Goal: Navigation & Orientation: Find specific page/section

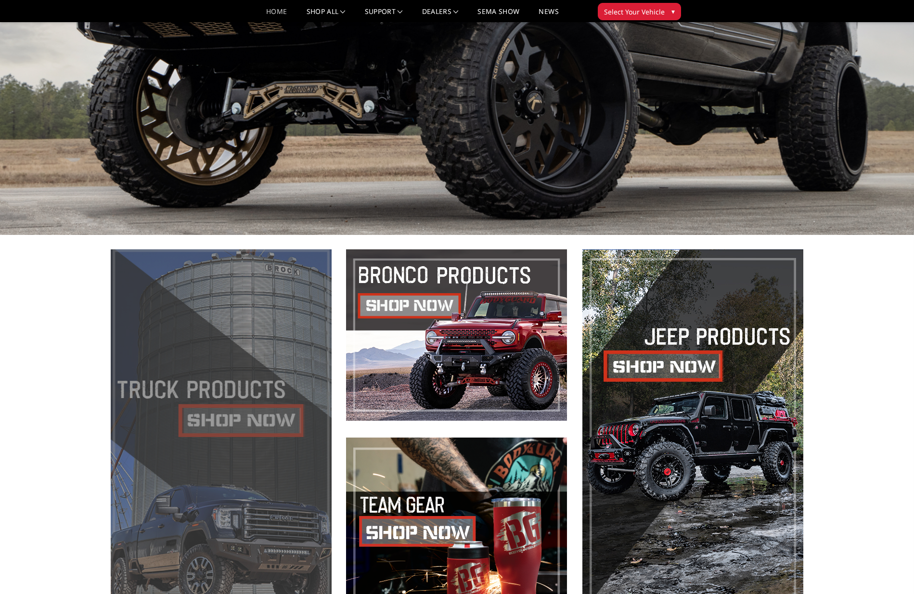
scroll to position [246, 0]
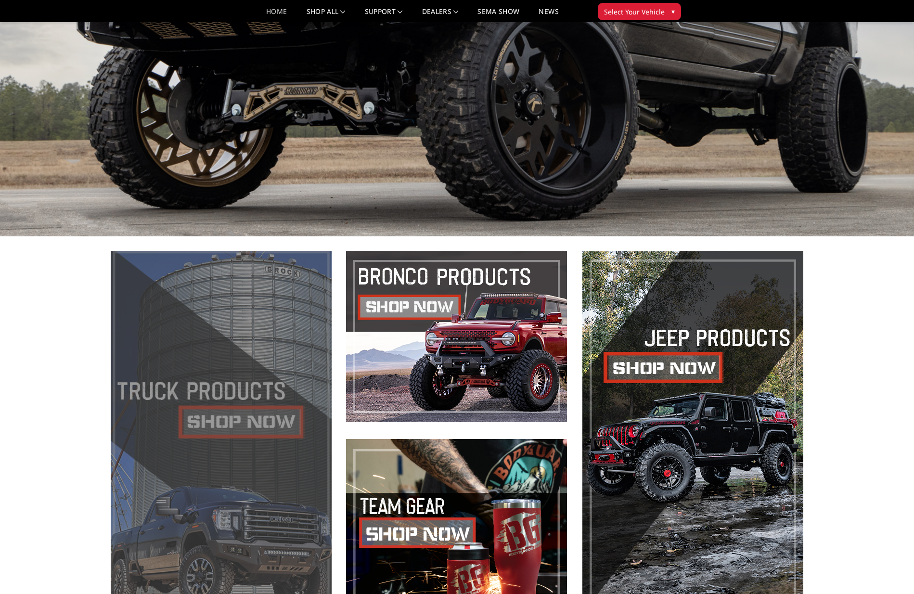
click at [247, 418] on span at bounding box center [221, 430] width 221 height 359
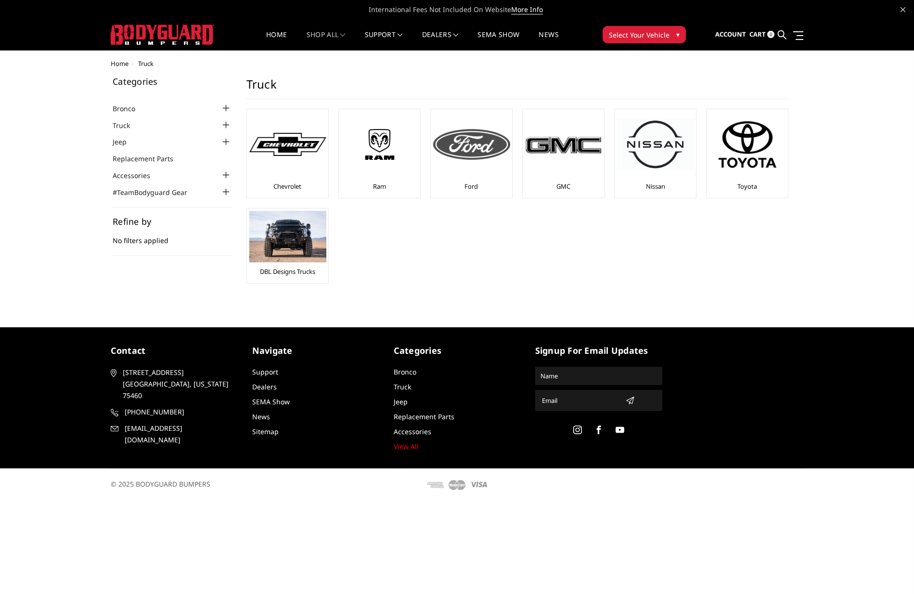
click at [454, 144] on img at bounding box center [471, 144] width 77 height 31
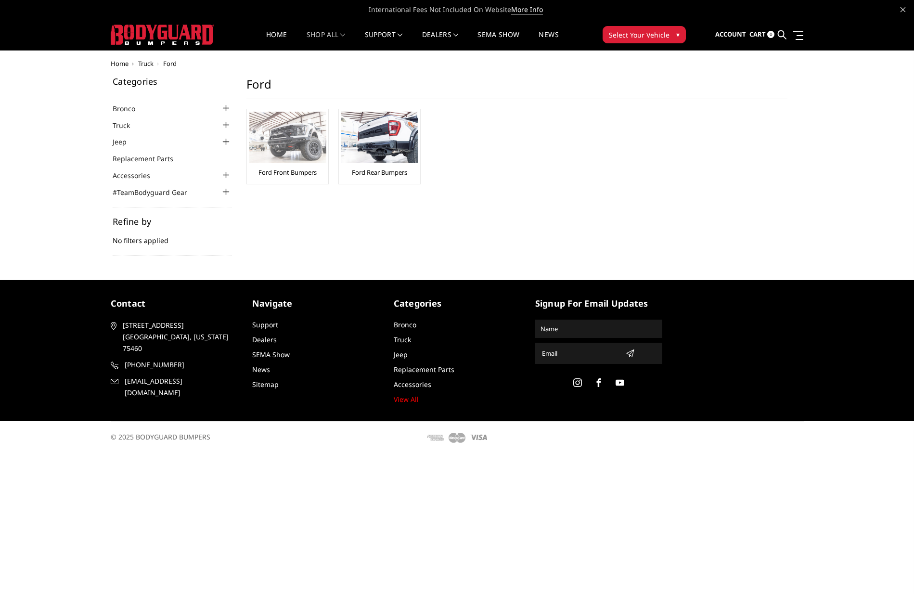
click at [293, 134] on img at bounding box center [287, 137] width 77 height 51
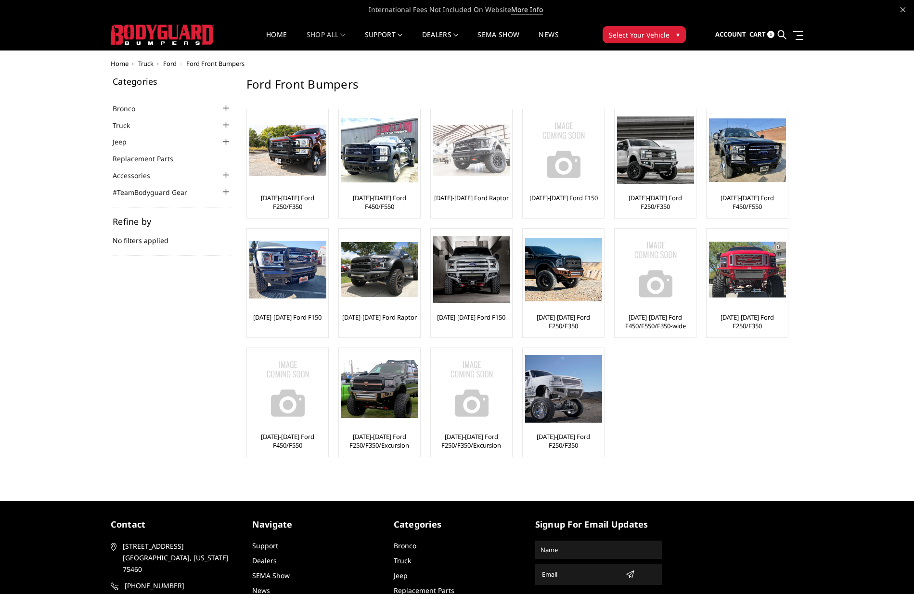
click at [462, 159] on img at bounding box center [471, 150] width 77 height 51
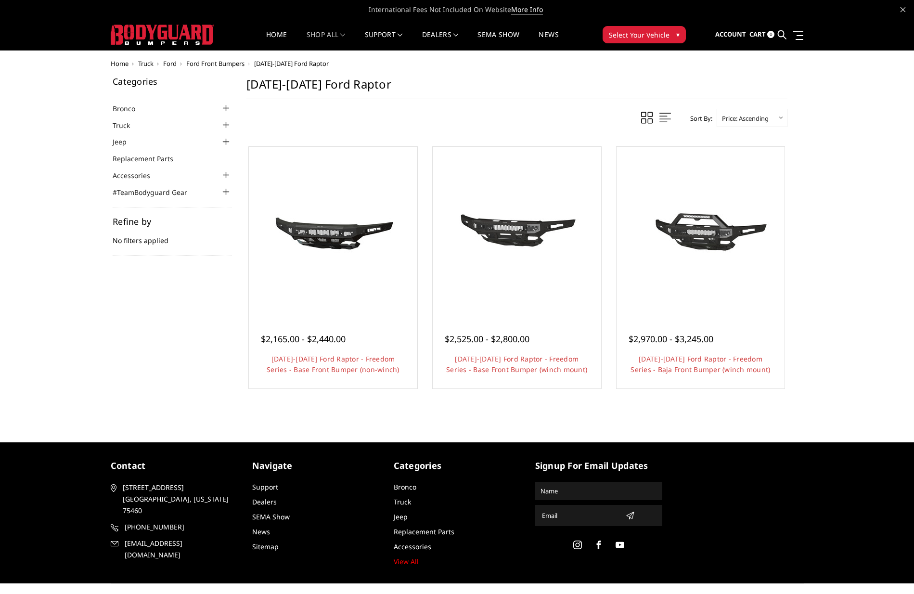
click at [859, 240] on div "Home Truck [PERSON_NAME] Front Bumpers [DATE]-[DATE] Ford Raptor Categories Bro…" at bounding box center [457, 239] width 914 height 358
